Goal: Transaction & Acquisition: Purchase product/service

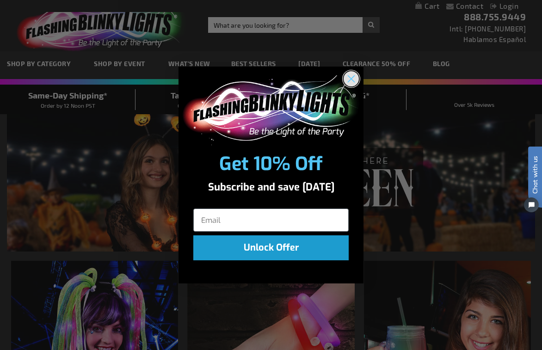
click at [348, 76] on icon "Close dialog" at bounding box center [351, 79] width 6 height 6
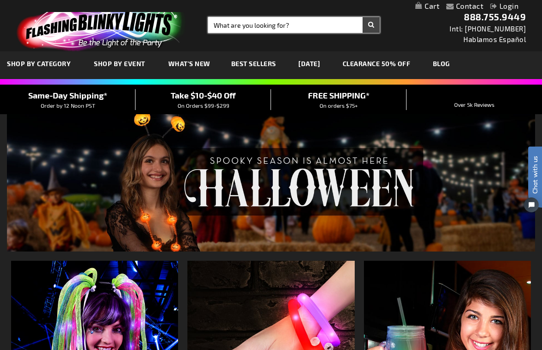
click at [273, 25] on input "Search" at bounding box center [294, 25] width 172 height 16
type input "small clip on"
click at [363, 17] on button "Search" at bounding box center [371, 25] width 17 height 16
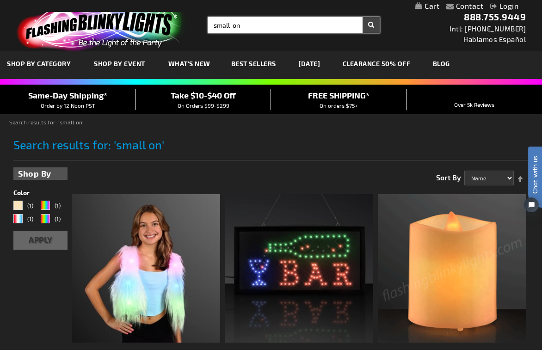
click at [244, 25] on input "small on" at bounding box center [294, 25] width 172 height 16
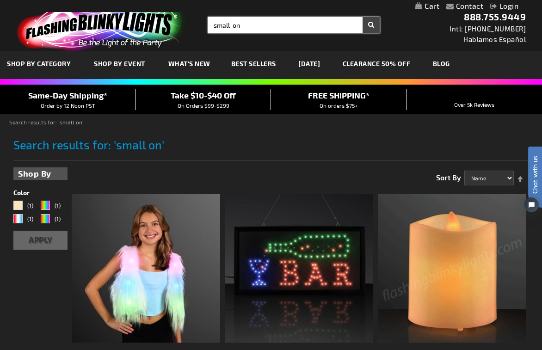
click at [244, 25] on input "small on" at bounding box center [294, 25] width 172 height 16
type input "clip on flashy blinky"
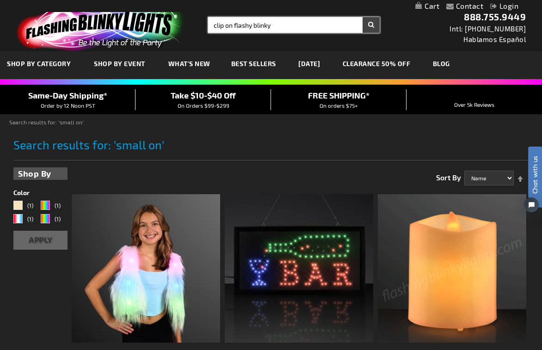
click at [363, 17] on button "Search" at bounding box center [371, 25] width 17 height 16
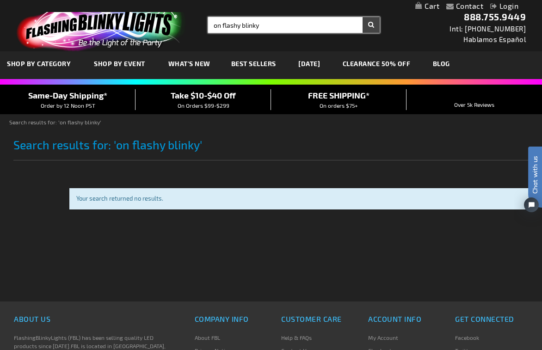
click at [214, 26] on input "on flashy blinky" at bounding box center [294, 25] width 172 height 16
drag, startPoint x: 225, startPoint y: 25, endPoint x: 321, endPoint y: 25, distance: 96.2
click at [321, 25] on input "clipon flashy blinky" at bounding box center [294, 25] width 172 height 16
type input "clip on flashy blinky"
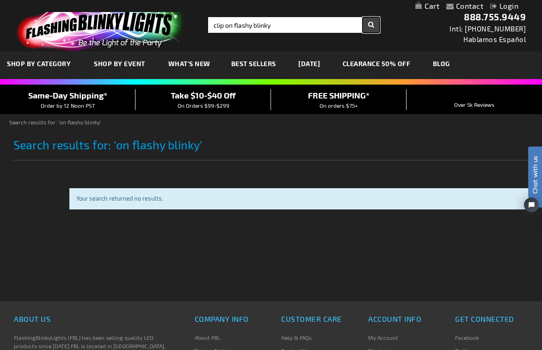
click at [374, 22] on button "Search" at bounding box center [371, 25] width 17 height 16
